Goal: Task Accomplishment & Management: Manage account settings

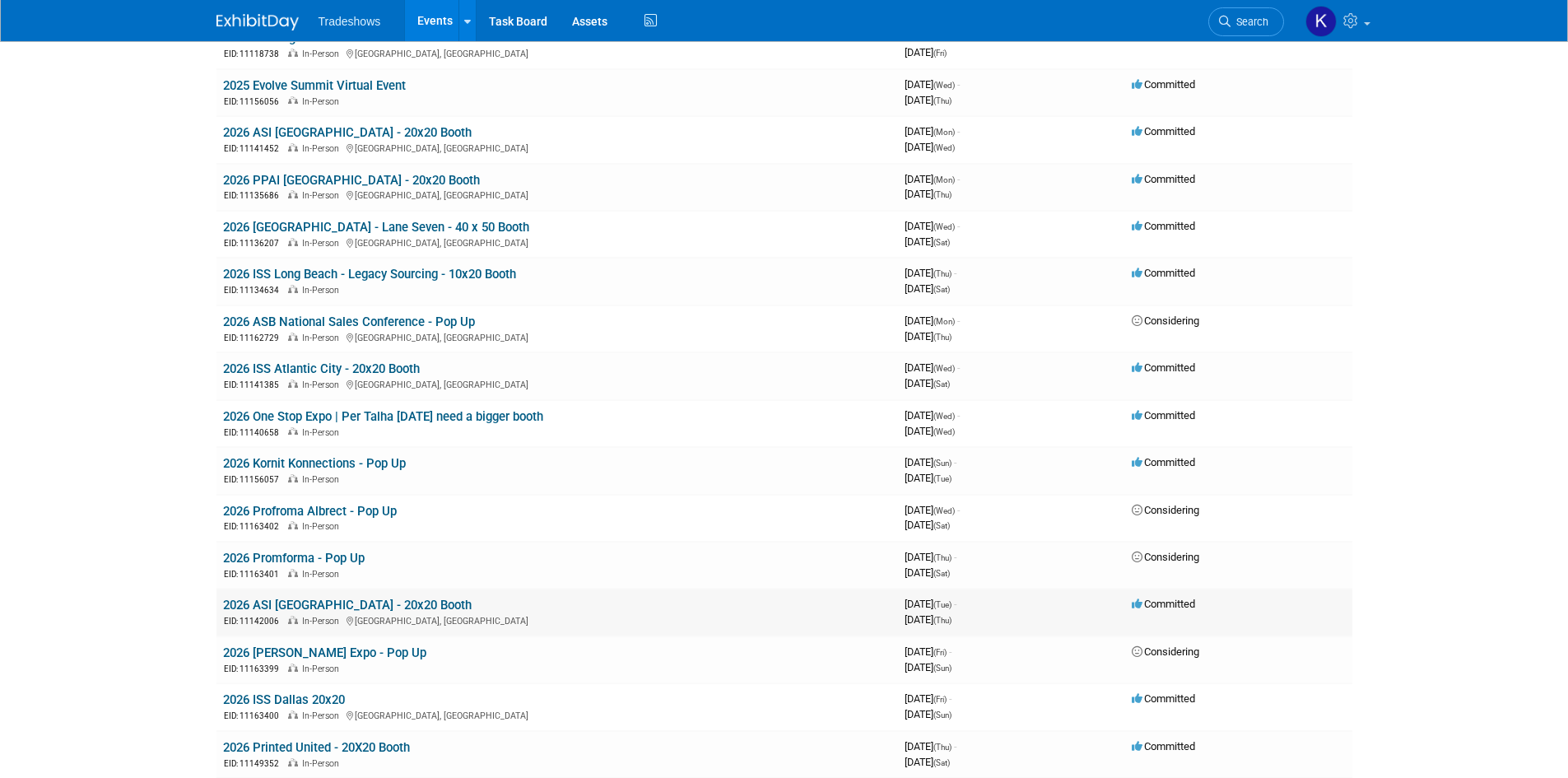
scroll to position [247, 0]
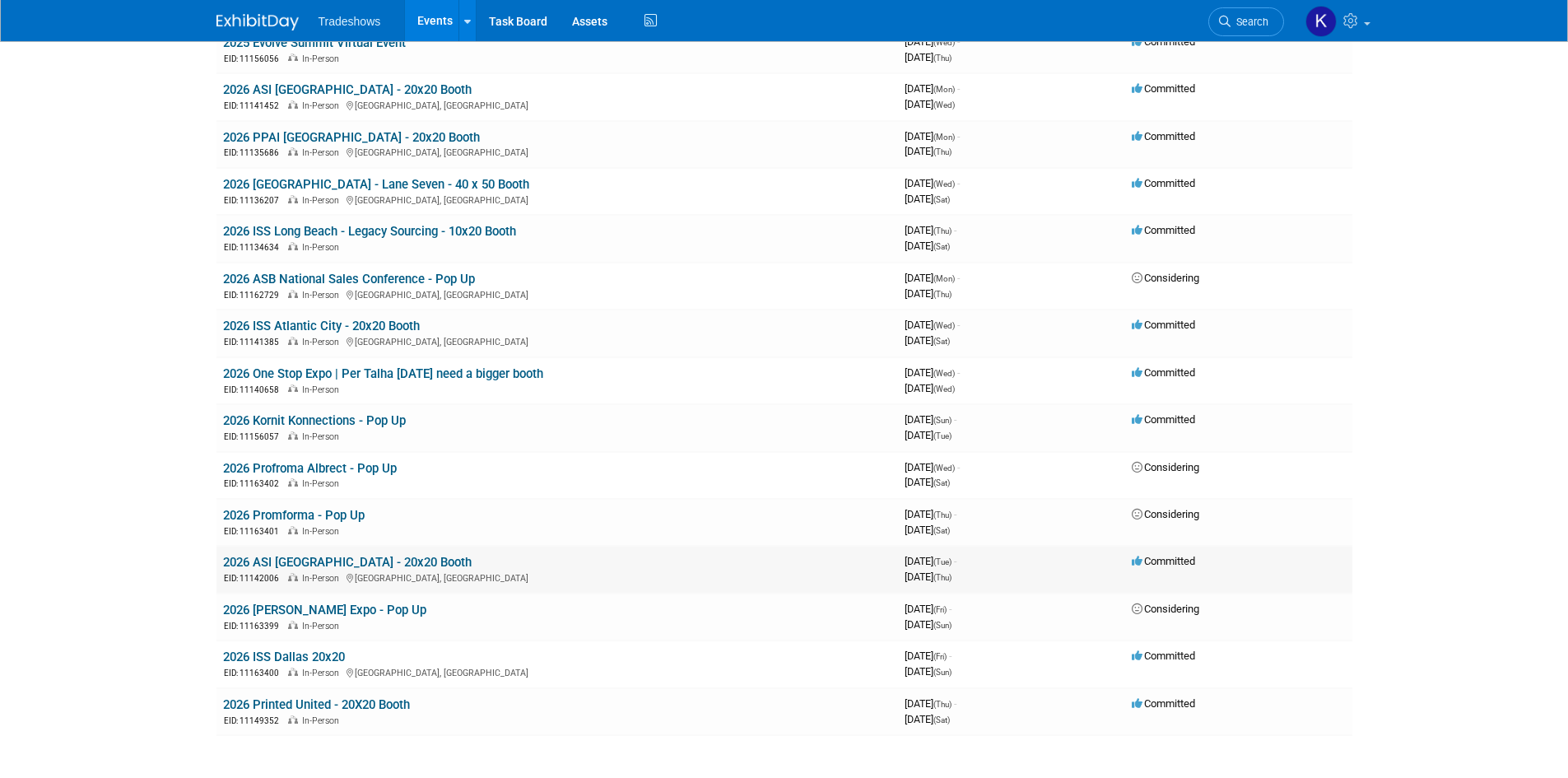
click at [265, 558] on link "2026 ASI [GEOGRAPHIC_DATA] - 20x20 Booth" at bounding box center [347, 562] width 249 height 15
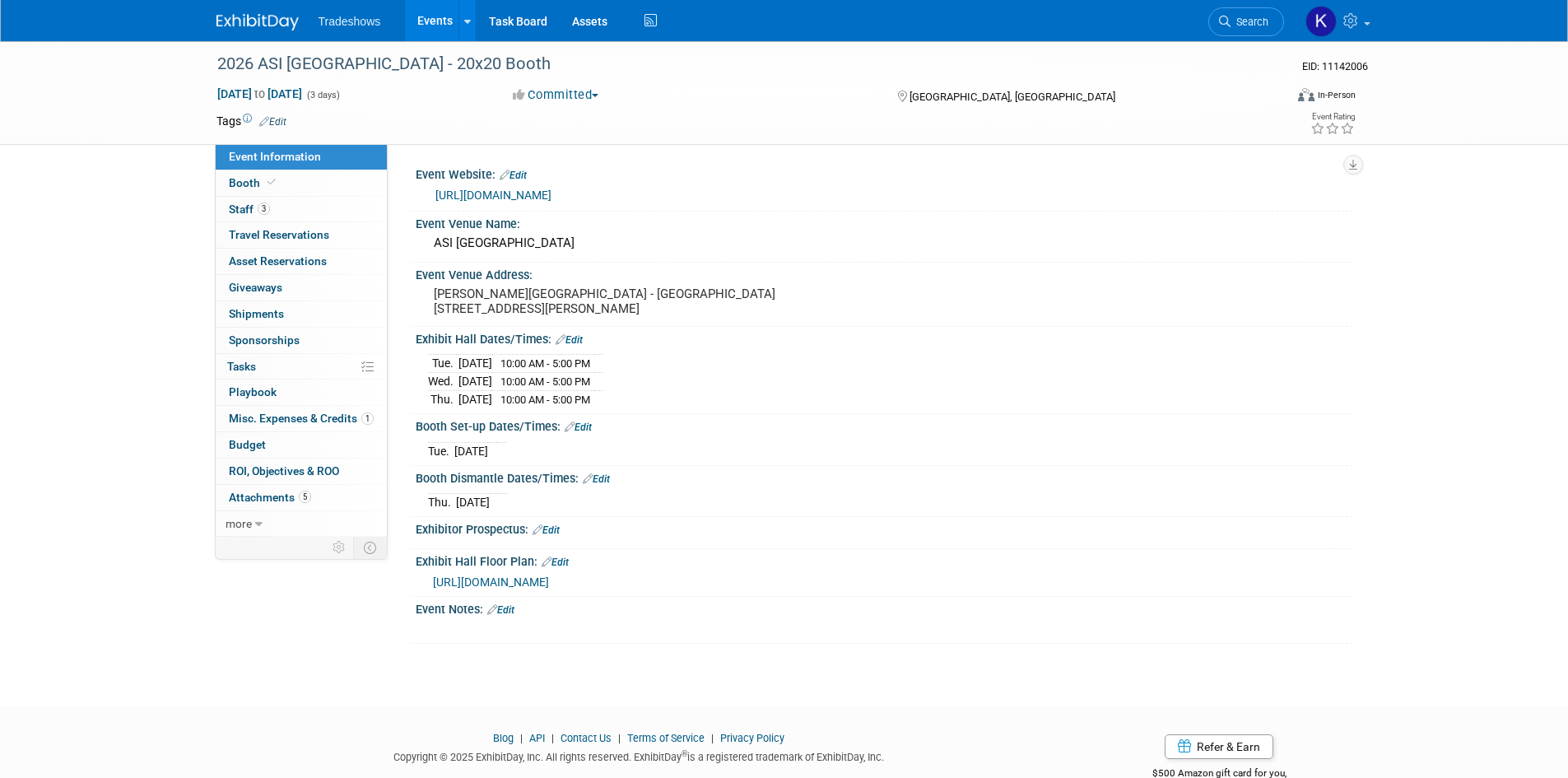
click at [347, 414] on span "Misc. Expenses & Credits 1" at bounding box center [301, 418] width 145 height 13
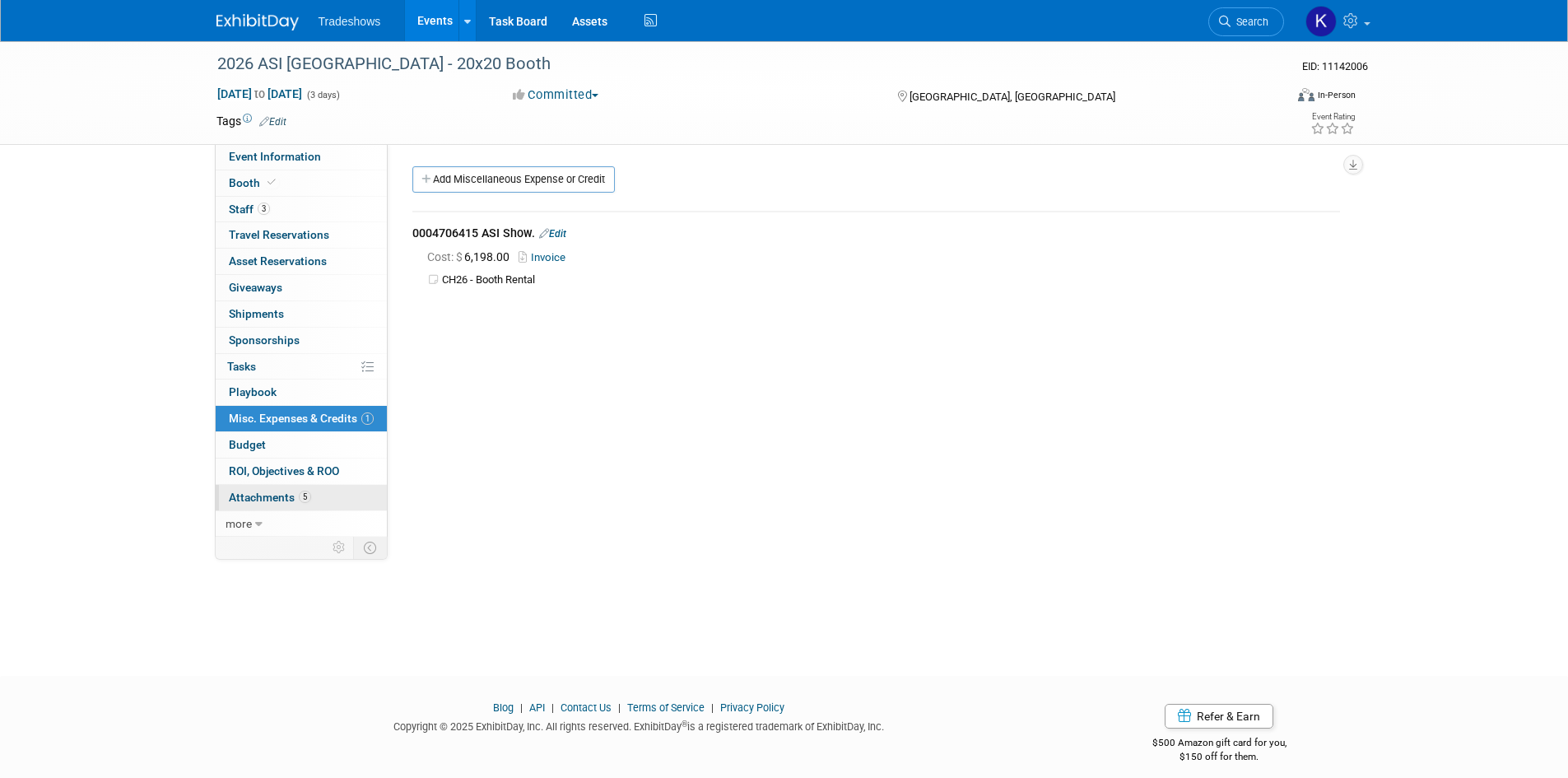
click at [259, 502] on span "Attachments 5" at bounding box center [270, 497] width 83 height 13
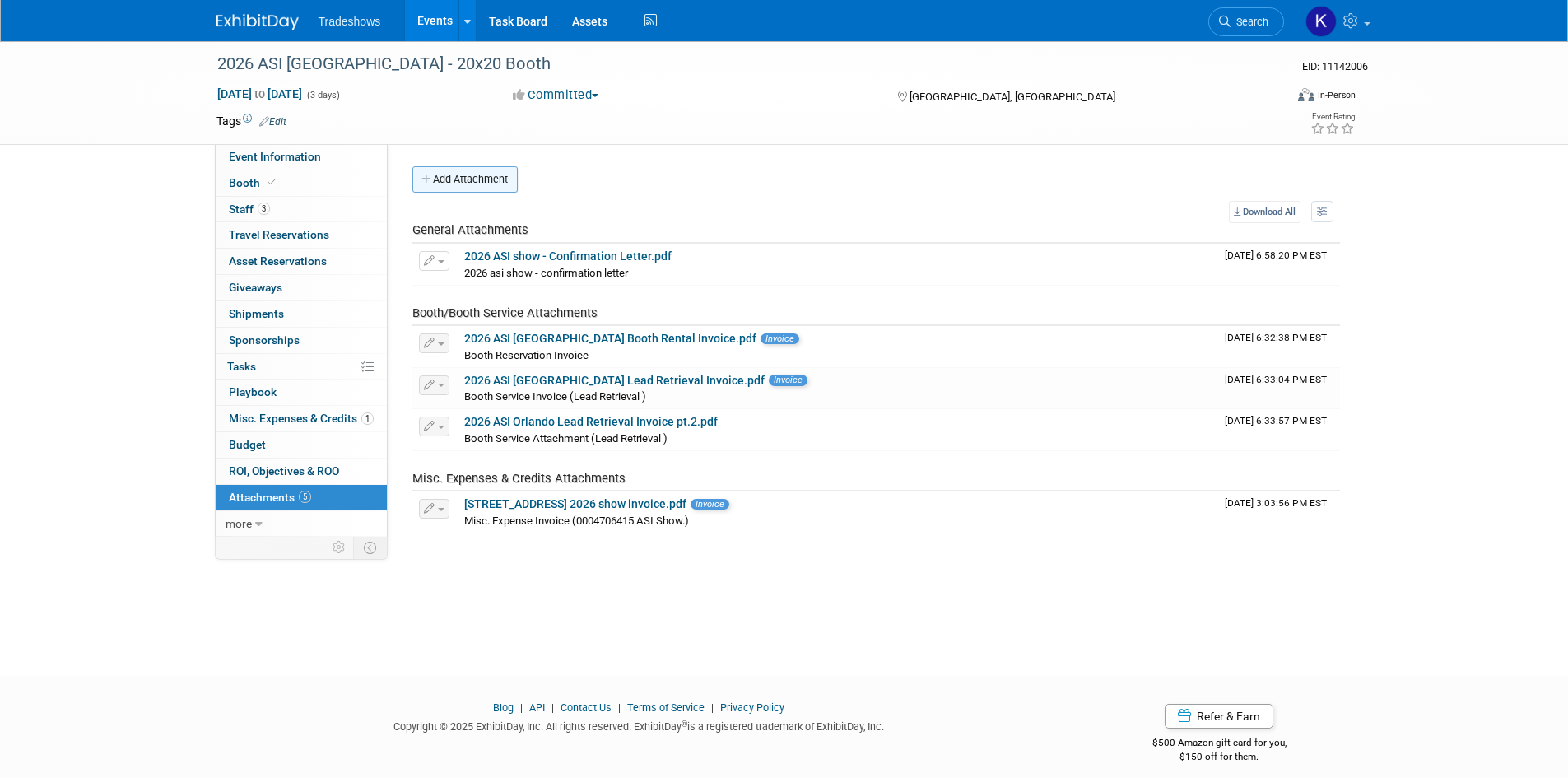
click at [480, 173] on button "Add Attachment" at bounding box center [465, 179] width 105 height 26
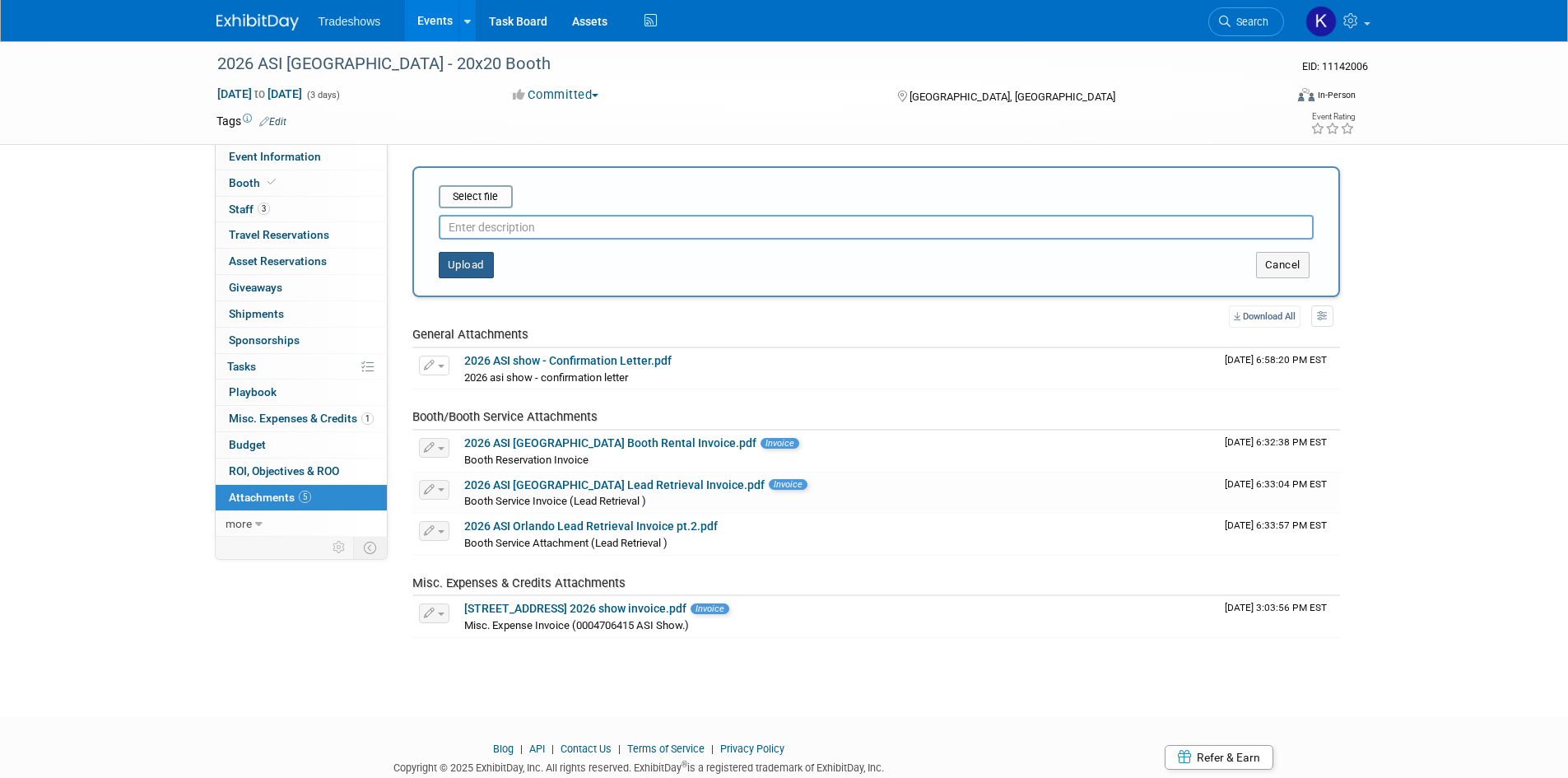
click at [462, 262] on button "Upload" at bounding box center [466, 265] width 55 height 26
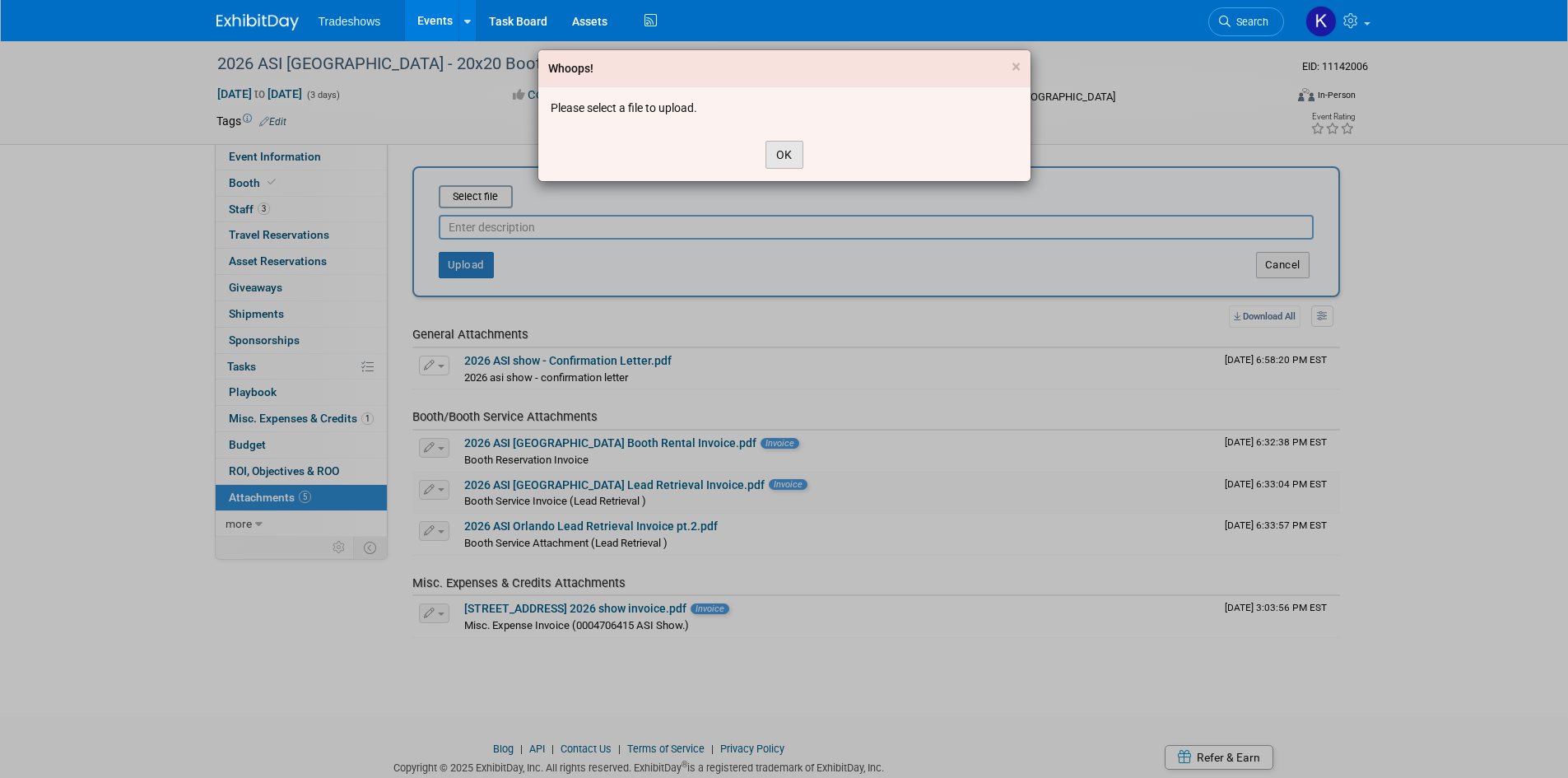
click at [794, 156] on button "OK" at bounding box center [784, 155] width 38 height 28
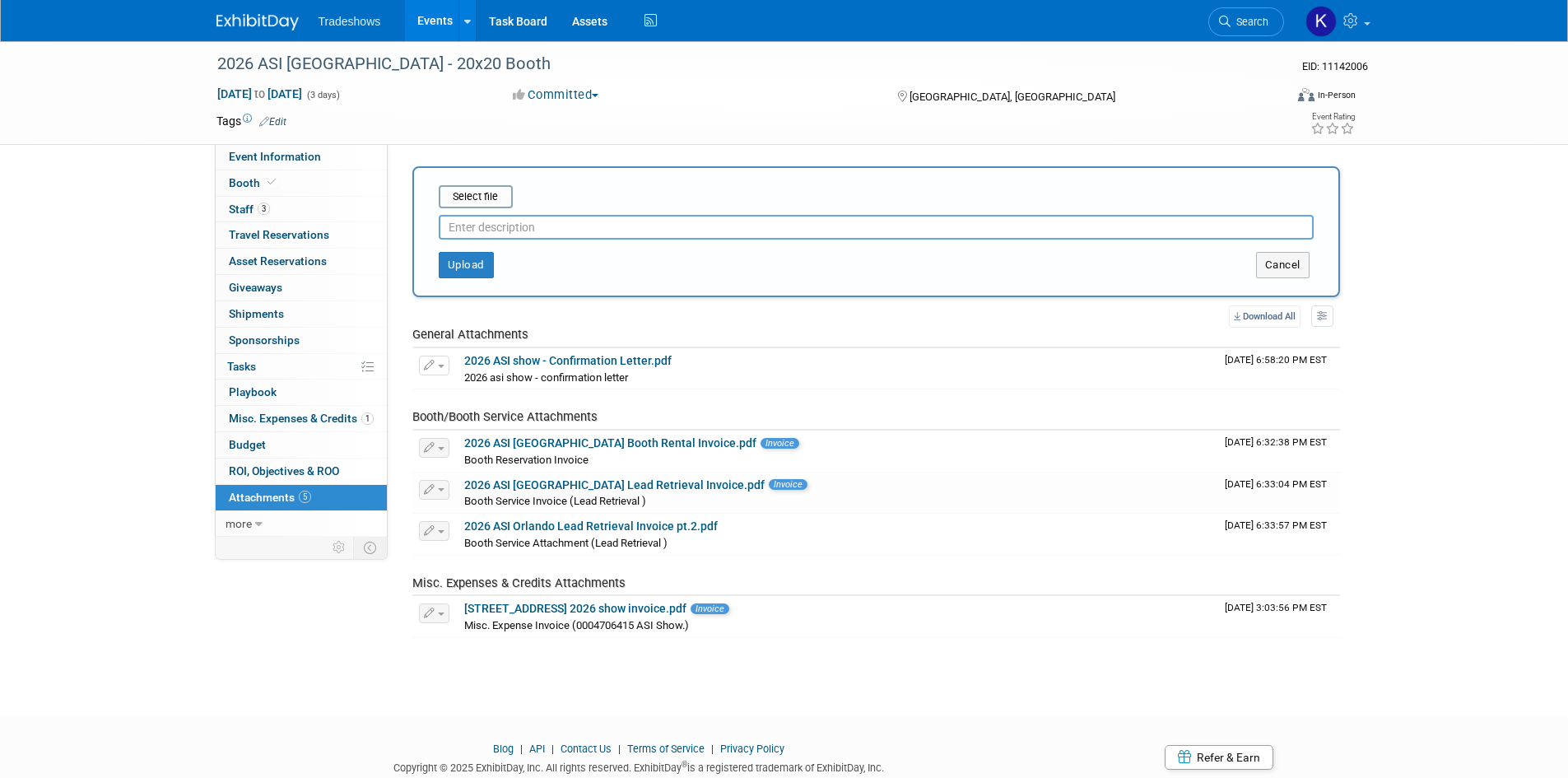
click at [505, 220] on input "text" at bounding box center [876, 227] width 875 height 24
click at [470, 187] on input "file" at bounding box center [413, 196] width 196 height 20
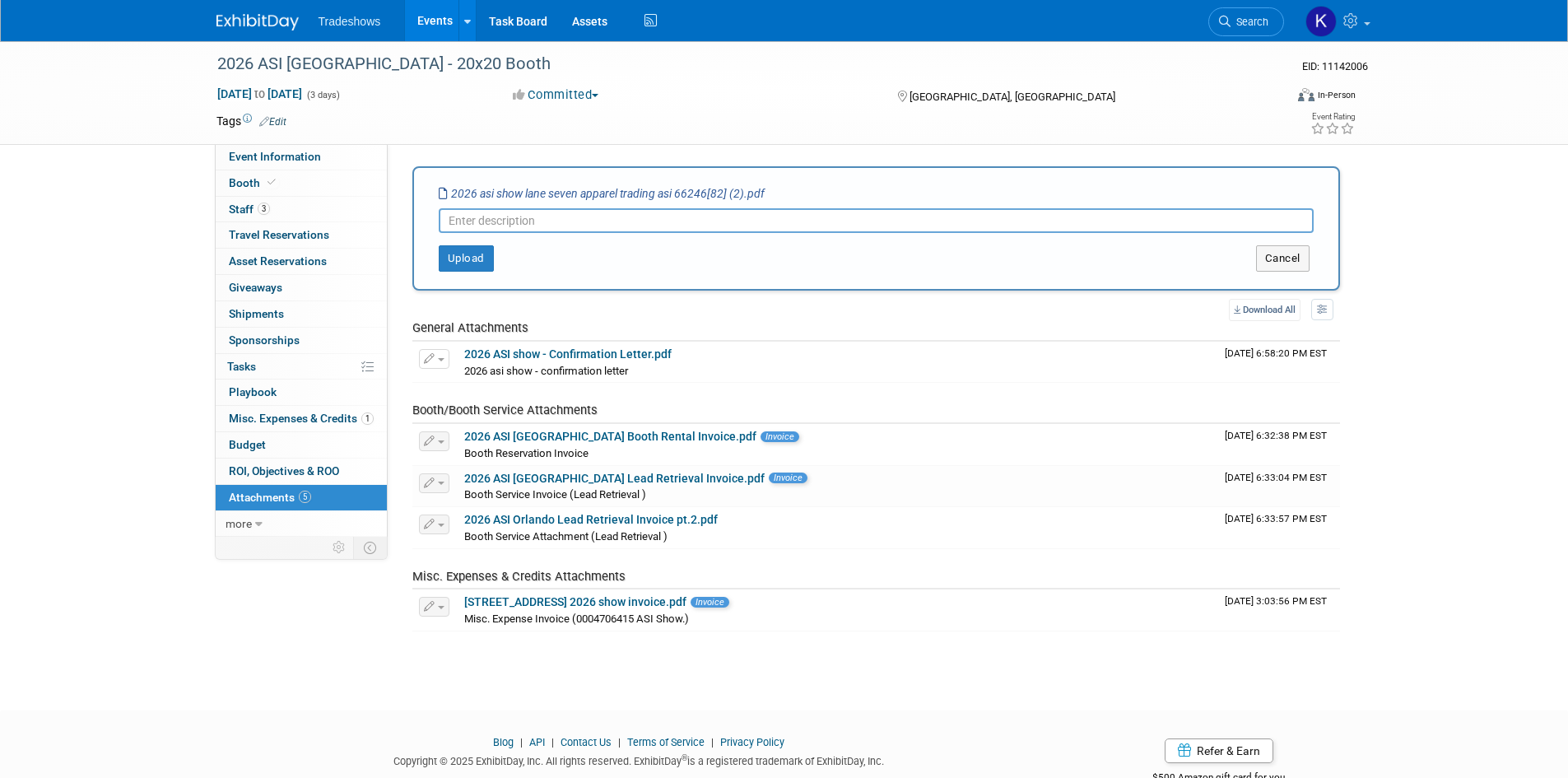
paste input "2026 SPACE RESERVATION AGREEMENT"
type input "2026 SPACE RESERVATION AGREEMENT"
click at [475, 259] on button "Upload" at bounding box center [466, 259] width 55 height 26
